Goal: Task Accomplishment & Management: Use online tool/utility

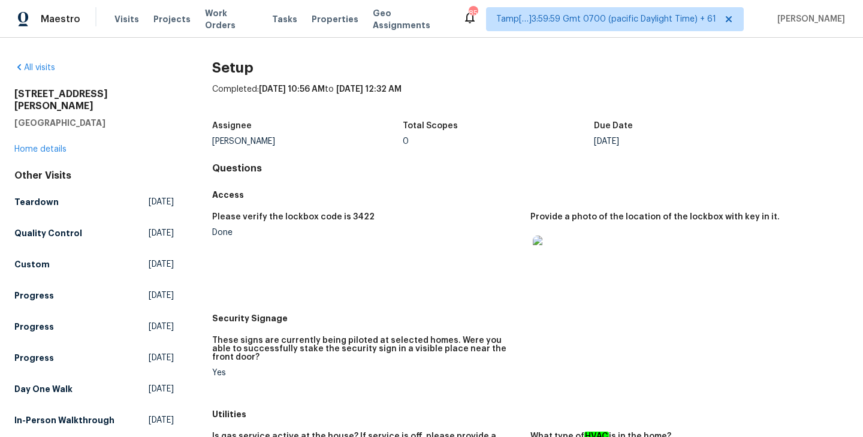
click at [31, 62] on div "All visits" at bounding box center [93, 68] width 159 height 12
click at [35, 67] on link "All visits" at bounding box center [34, 67] width 41 height 8
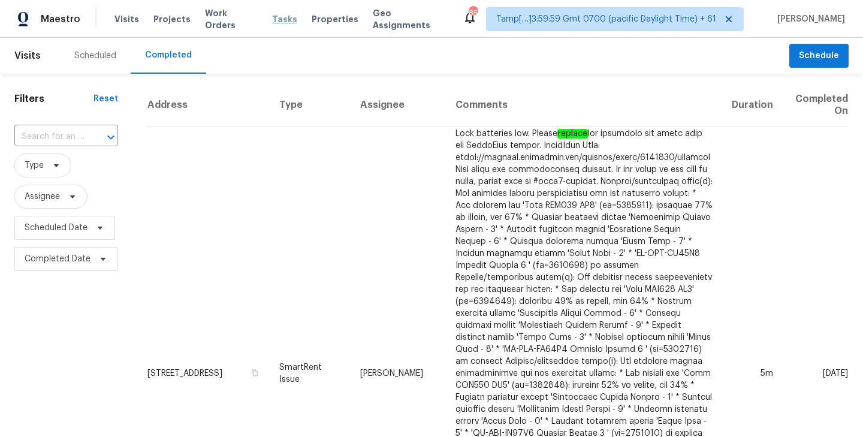
click at [272, 21] on span "Tasks" at bounding box center [284, 19] width 25 height 8
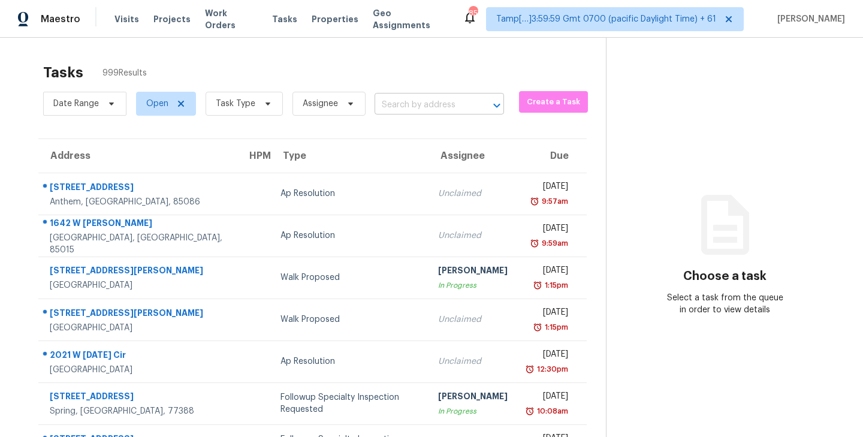
click at [426, 105] on input "text" at bounding box center [422, 105] width 96 height 19
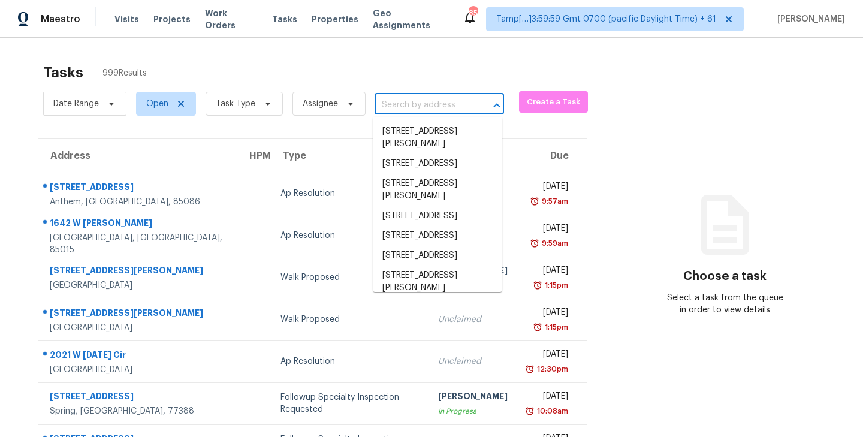
paste input "[GEOGRAPHIC_DATA][PERSON_NAME]"
type input "[GEOGRAPHIC_DATA][PERSON_NAME]"
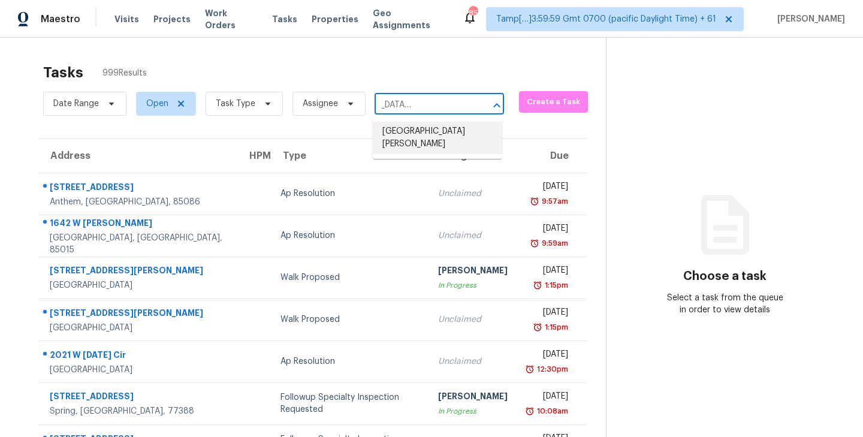
click at [413, 150] on li "[GEOGRAPHIC_DATA][PERSON_NAME]" at bounding box center [437, 138] width 129 height 32
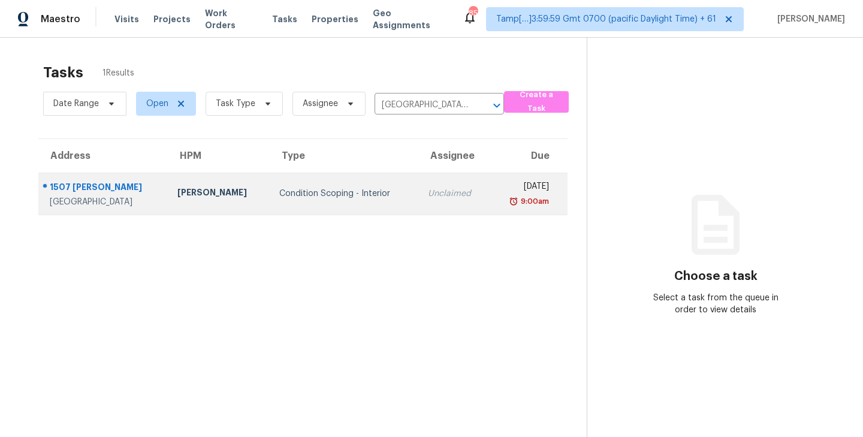
click at [418, 194] on td "Unclaimed" at bounding box center [453, 194] width 71 height 42
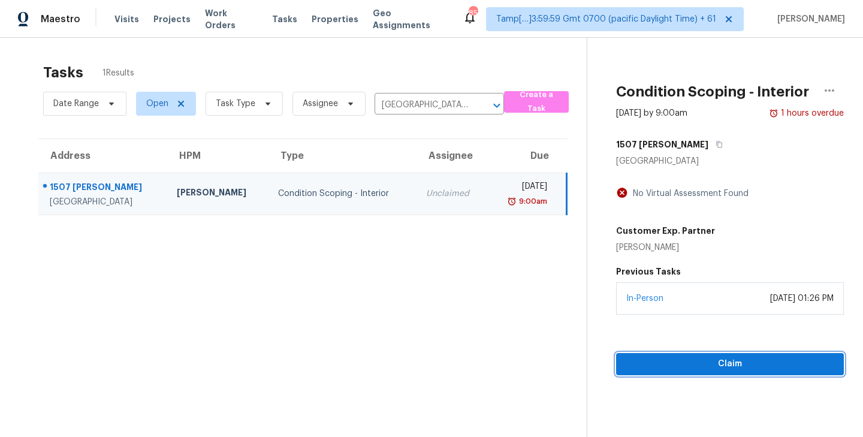
click at [724, 363] on span "Claim" at bounding box center [729, 363] width 208 height 15
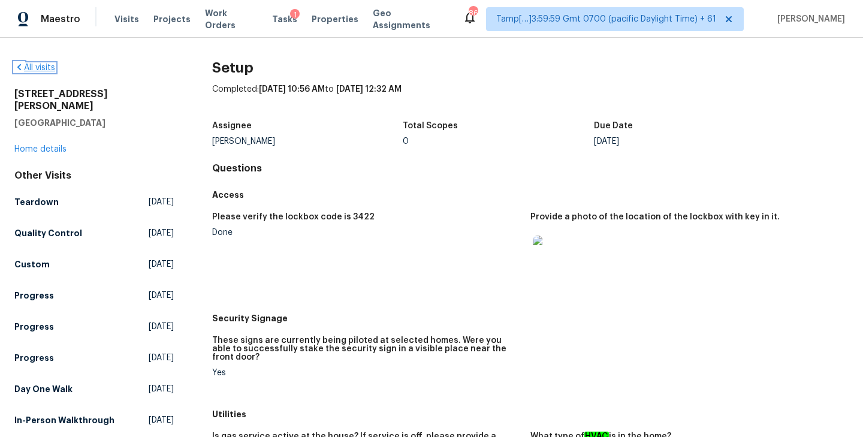
click at [35, 67] on link "All visits" at bounding box center [34, 67] width 41 height 8
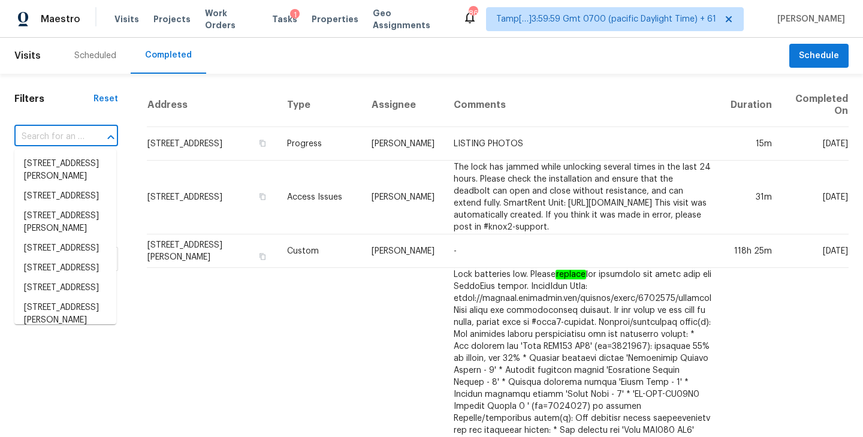
click at [46, 135] on input "text" at bounding box center [49, 137] width 70 height 19
paste input "[GEOGRAPHIC_DATA][PERSON_NAME]"
type input "[GEOGRAPHIC_DATA][PERSON_NAME]"
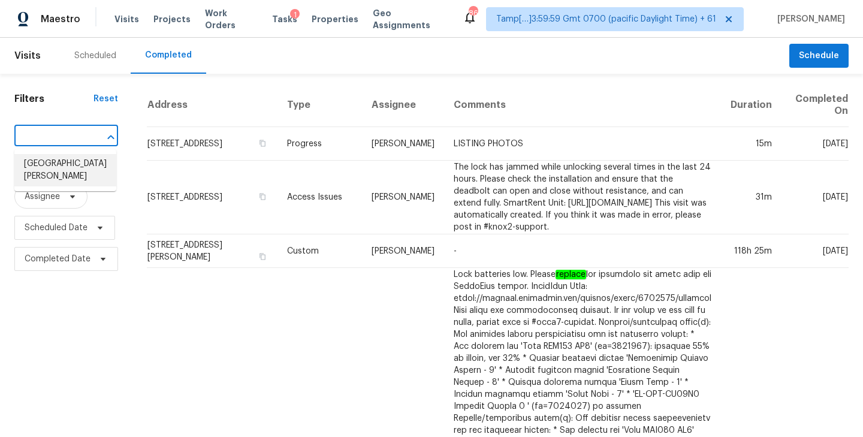
click at [54, 171] on li "[GEOGRAPHIC_DATA][PERSON_NAME]" at bounding box center [65, 170] width 102 height 32
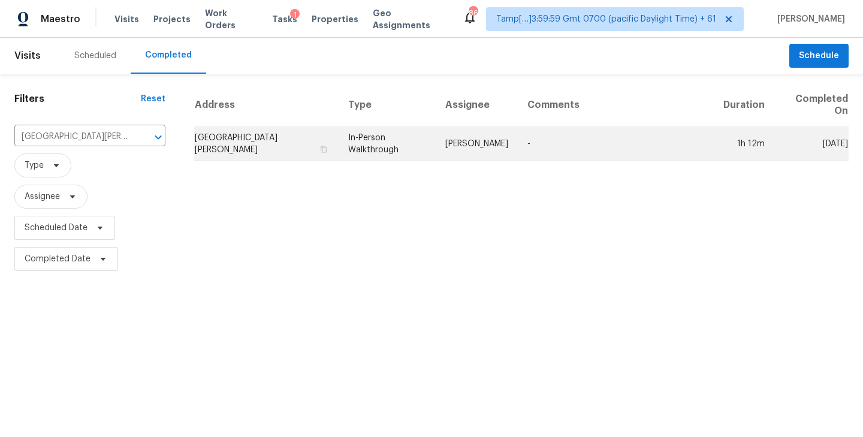
click at [259, 146] on td "[GEOGRAPHIC_DATA][PERSON_NAME]" at bounding box center [266, 144] width 144 height 34
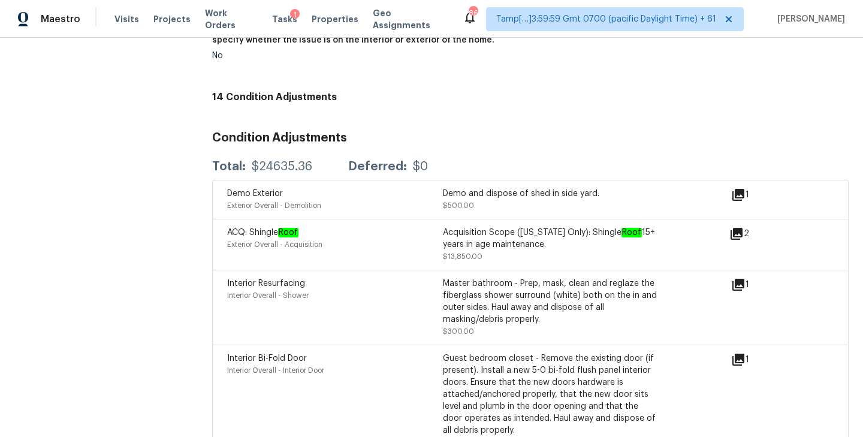
scroll to position [2712, 0]
